Goal: Information Seeking & Learning: Compare options

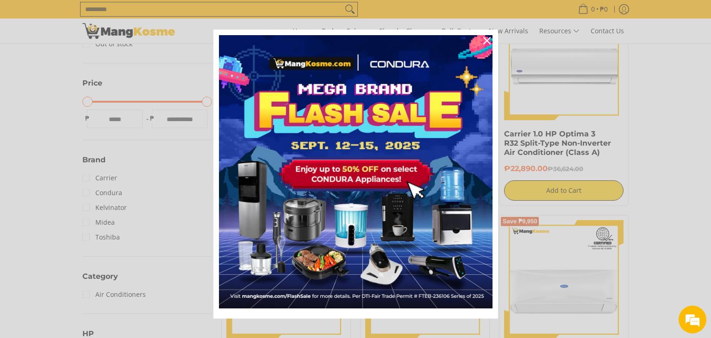
scroll to position [220, 0]
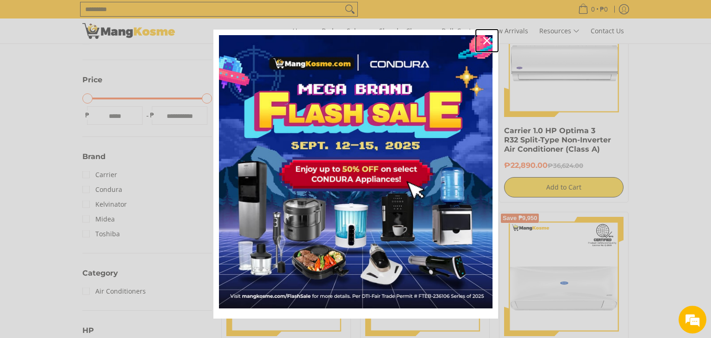
click at [490, 42] on icon "close icon" at bounding box center [486, 40] width 7 height 7
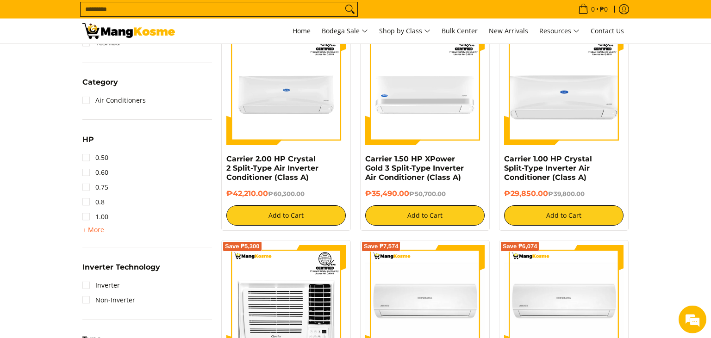
scroll to position [410, 0]
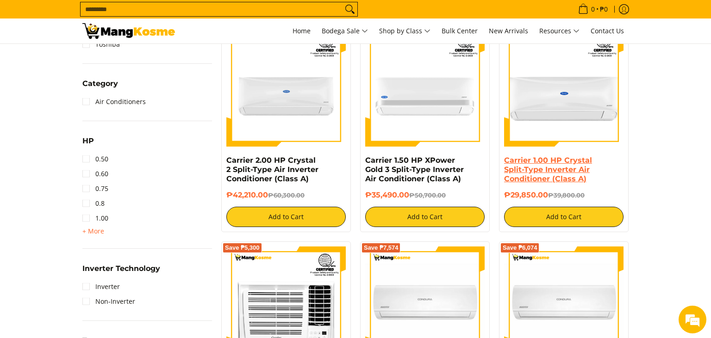
click at [533, 160] on link "Carrier 1.00 HP Crystal Split-Type Inverter Air Conditioner (Class A)" at bounding box center [548, 169] width 88 height 27
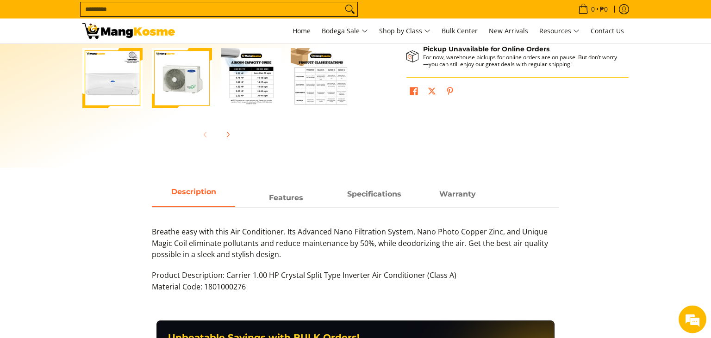
scroll to position [299, 0]
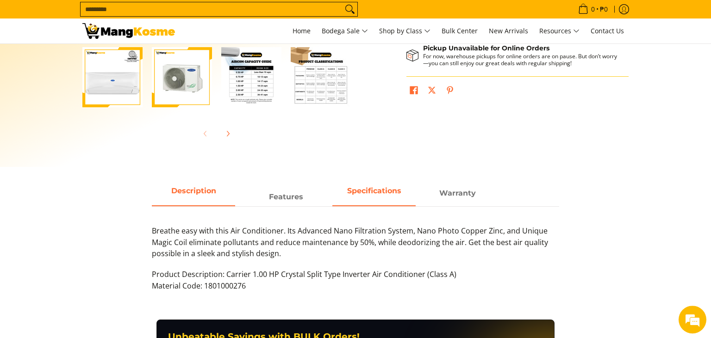
click at [368, 202] on span "Specifications" at bounding box center [373, 193] width 83 height 17
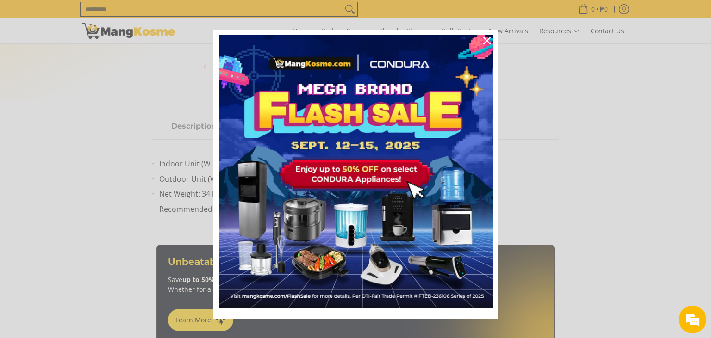
scroll to position [10, 0]
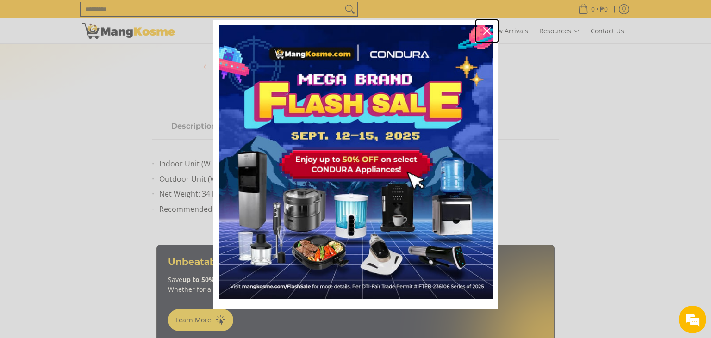
click at [488, 31] on icon "close icon" at bounding box center [486, 30] width 7 height 7
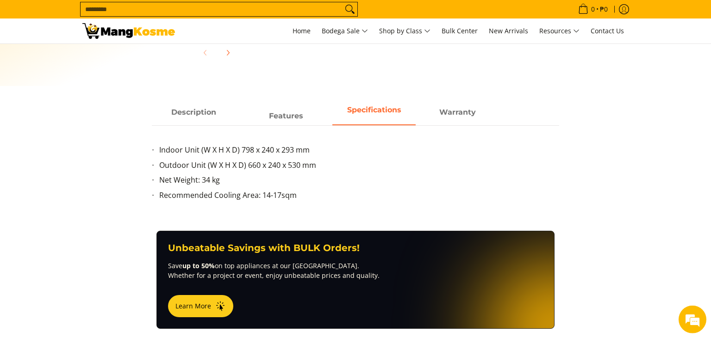
scroll to position [0, 0]
drag, startPoint x: 262, startPoint y: 194, endPoint x: 302, endPoint y: 197, distance: 39.4
click at [302, 197] on li "Recommended Cooling Area: 14-17sqm" at bounding box center [359, 197] width 400 height 15
click at [281, 109] on span "Features" at bounding box center [285, 112] width 83 height 24
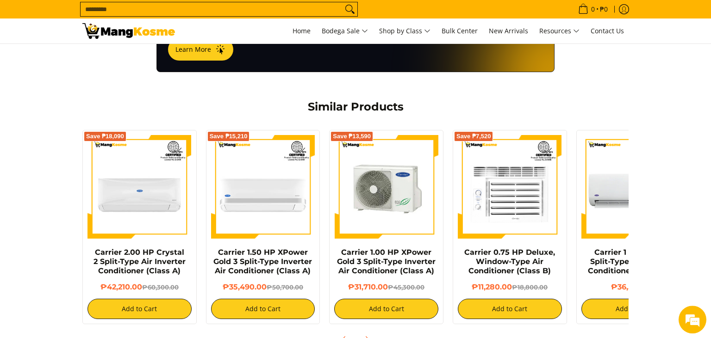
scroll to position [0, 62]
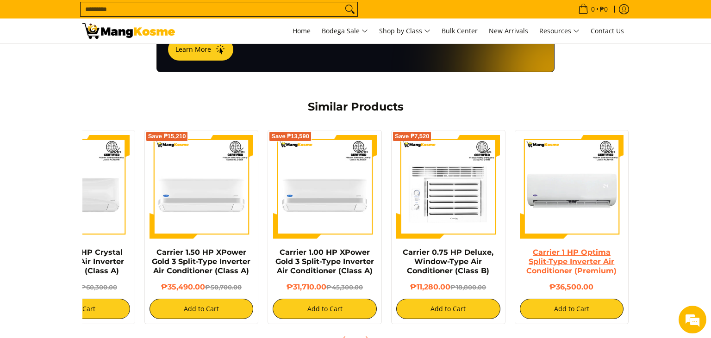
click at [553, 260] on link "Carrier 1 HP Optima Split-Type Inverter Air Conditioner (Premium)" at bounding box center [571, 261] width 90 height 27
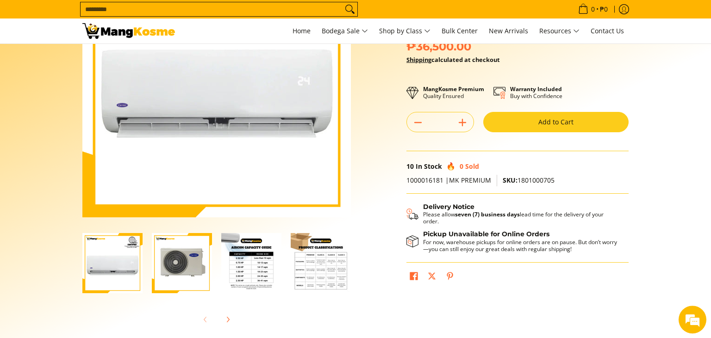
scroll to position [137, 0]
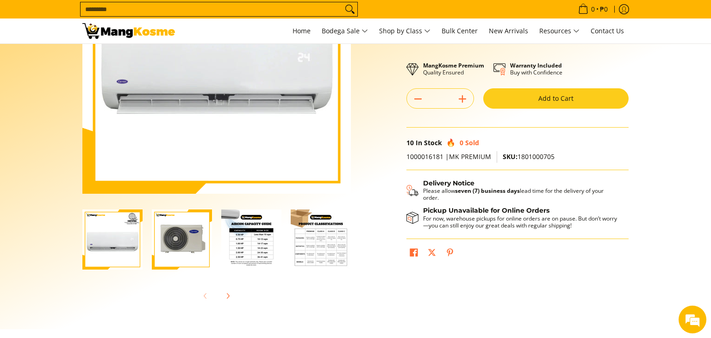
click at [322, 255] on img "Carrier 1 HP Optima Split-Type Inverter Air Conditioner (Premium)-4" at bounding box center [321, 240] width 60 height 60
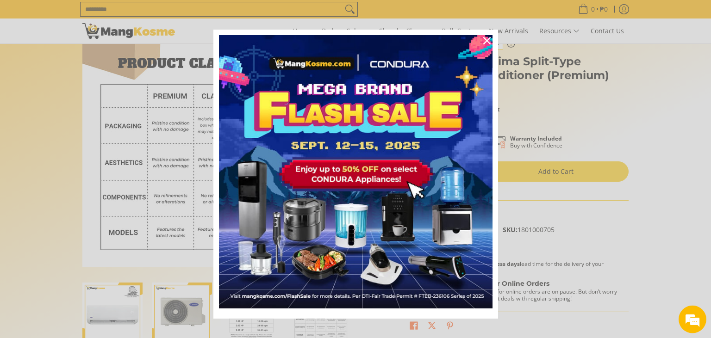
scroll to position [0, 0]
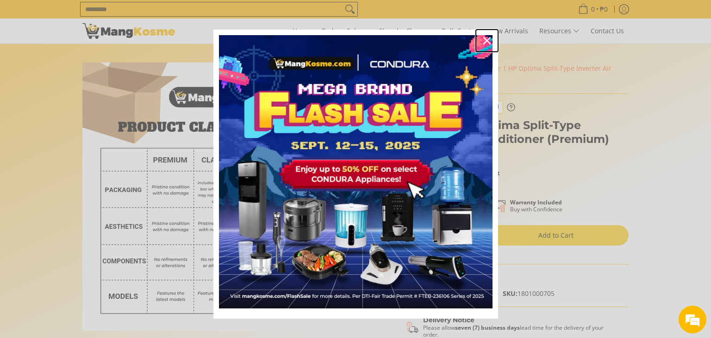
click at [484, 38] on icon "close icon" at bounding box center [486, 40] width 7 height 7
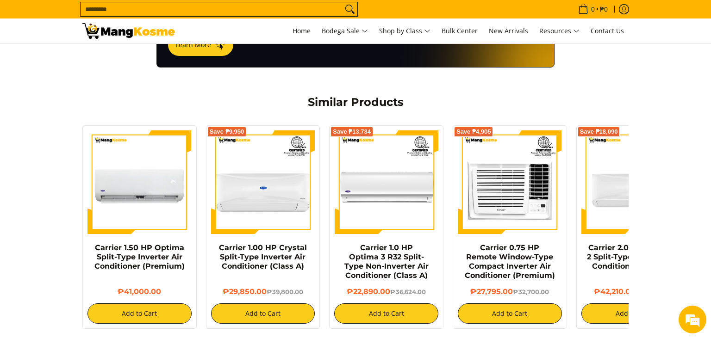
scroll to position [727, 0]
